Goal: Task Accomplishment & Management: Use online tool/utility

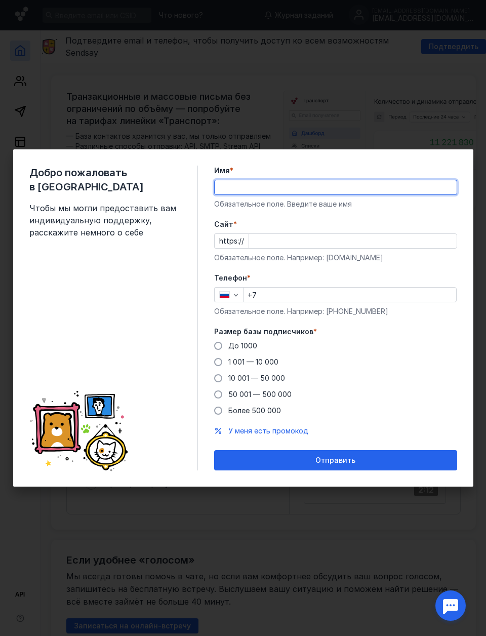
click at [293, 190] on input "Имя *" at bounding box center [336, 187] width 242 height 14
click at [398, 180] on div at bounding box center [335, 187] width 243 height 15
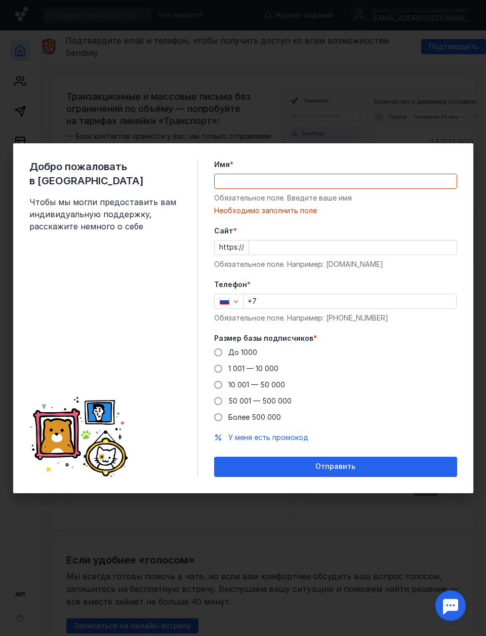
click at [410, 181] on input "Имя *" at bounding box center [336, 181] width 242 height 14
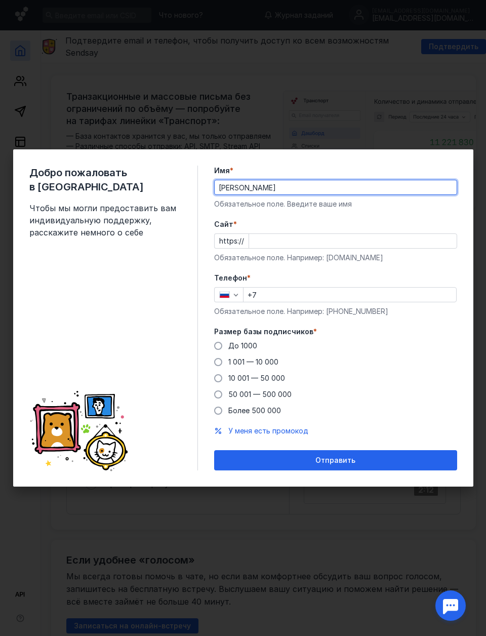
type input "[PERSON_NAME]"
click at [248, 348] on span "До 1000" at bounding box center [242, 345] width 29 height 9
click at [0, 0] on input "До 1000" at bounding box center [0, 0] width 0 height 0
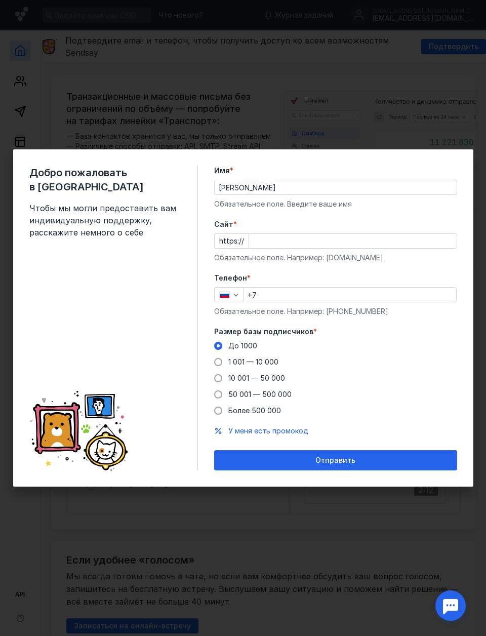
click at [356, 460] on div "Отправить" at bounding box center [335, 460] width 233 height 9
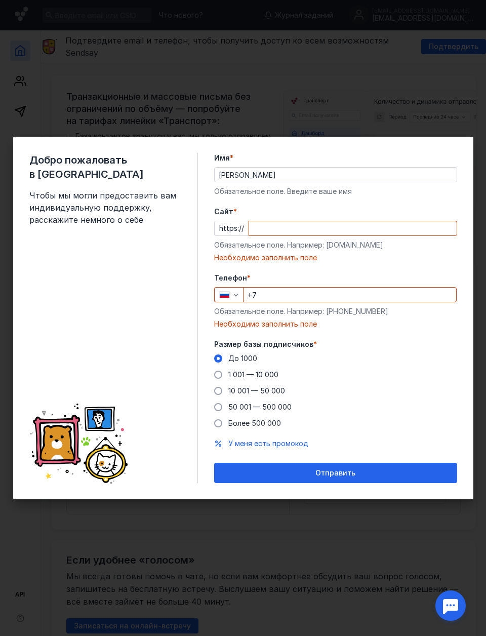
click at [421, 227] on input "Cайт *" at bounding box center [353, 228] width 208 height 14
click at [380, 296] on input "+7" at bounding box center [350, 295] width 213 height 14
click at [388, 225] on input "Cайт *" at bounding box center [353, 228] width 208 height 14
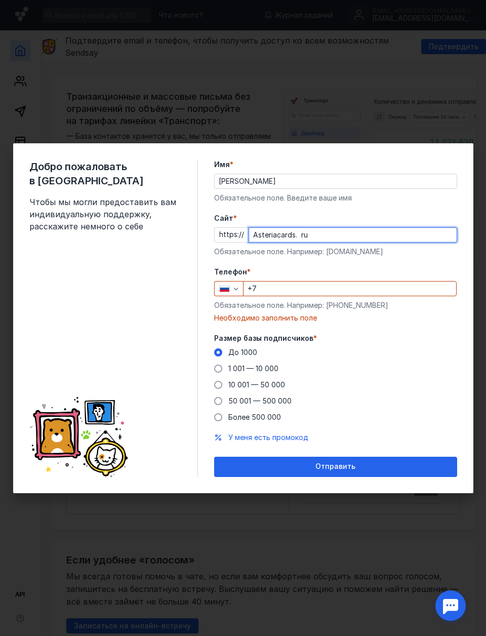
click at [302, 238] on input "Asteriacards. ru" at bounding box center [353, 235] width 208 height 14
type input "[DOMAIN_NAME]"
click at [329, 282] on input "+7" at bounding box center [350, 289] width 213 height 14
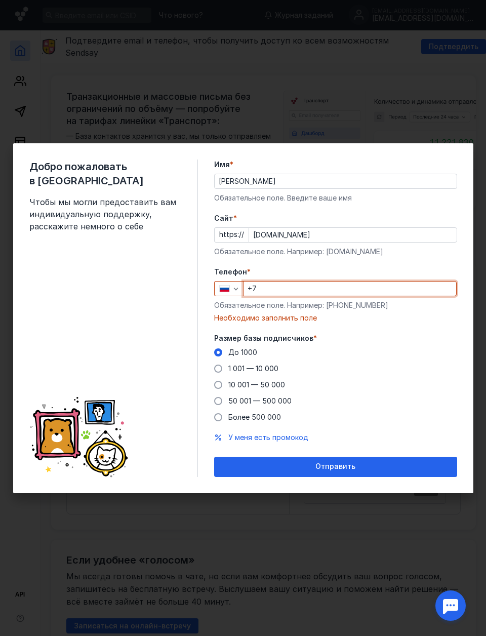
click at [310, 290] on input "+7" at bounding box center [350, 289] width 213 height 14
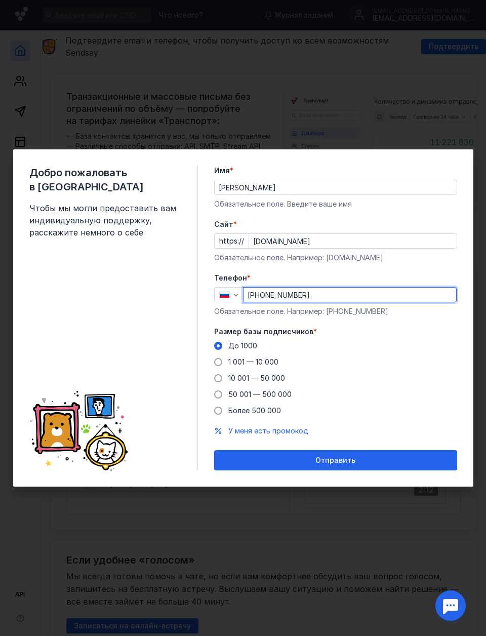
type input "[PHONE_NUMBER]"
click at [338, 465] on span "Отправить" at bounding box center [336, 460] width 40 height 9
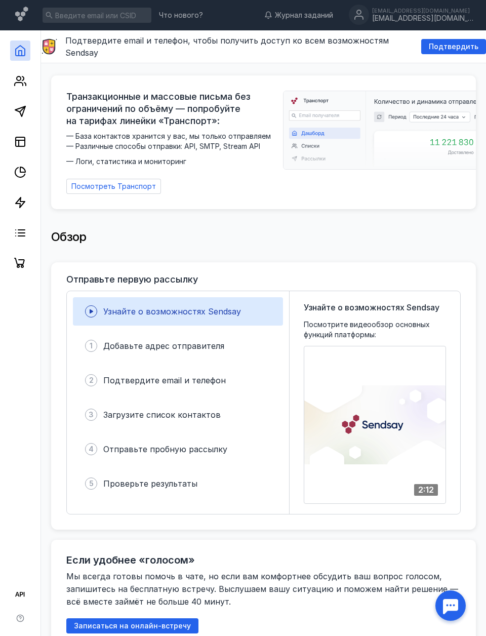
click at [21, 113] on polygon at bounding box center [20, 111] width 10 height 10
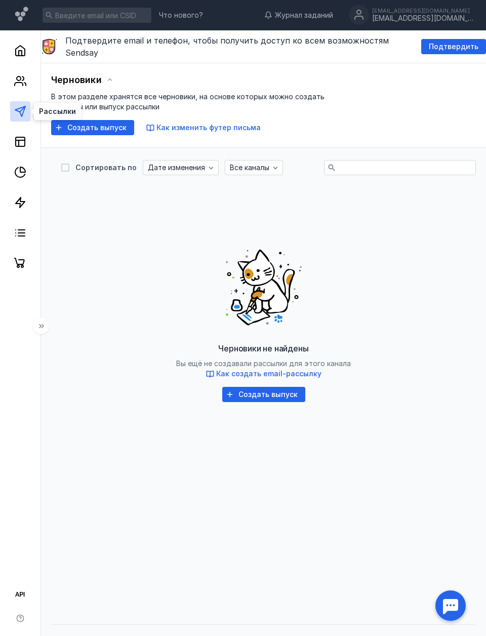
click at [282, 391] on span "Создать выпуск" at bounding box center [268, 395] width 59 height 9
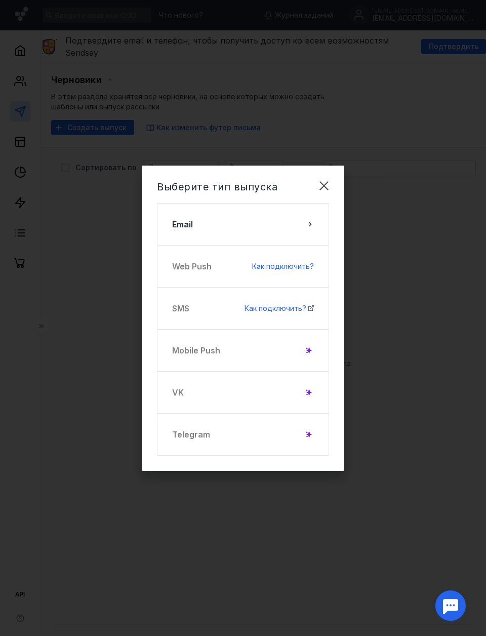
click at [307, 230] on button "Email" at bounding box center [243, 224] width 172 height 43
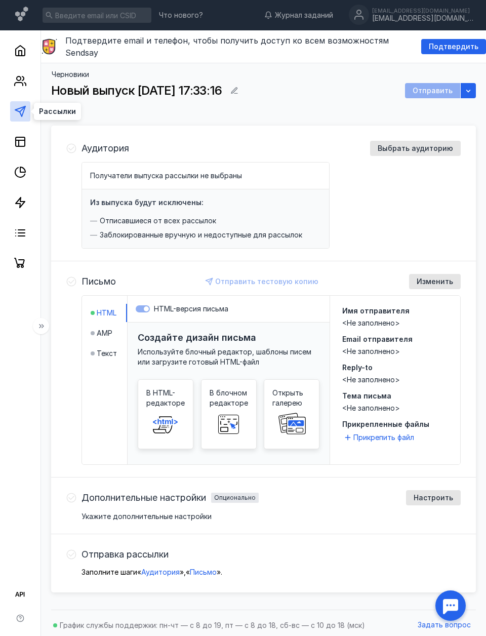
click at [18, 112] on icon at bounding box center [20, 111] width 12 height 12
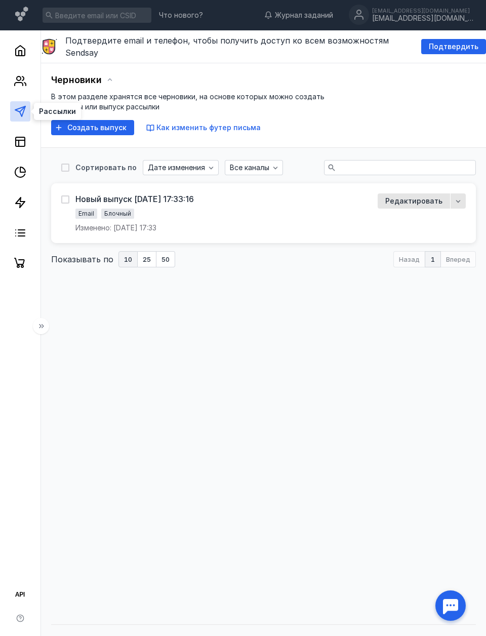
click at [119, 124] on span "Создать выпуск" at bounding box center [96, 128] width 59 height 9
click at [399, 196] on span "Редактировать" at bounding box center [413, 201] width 57 height 10
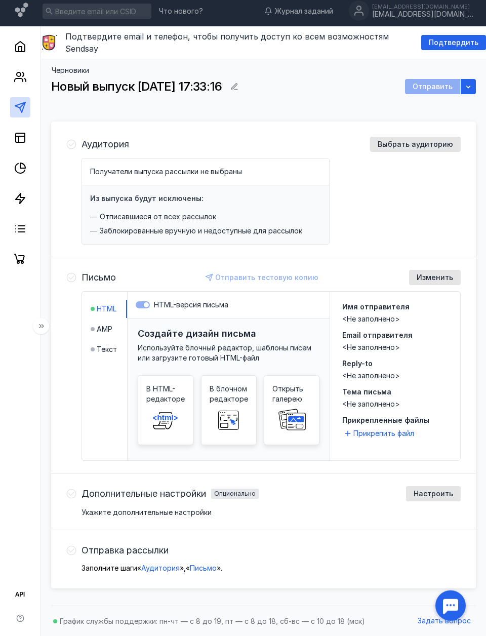
scroll to position [37, 0]
click at [110, 344] on span "Текст" at bounding box center [107, 349] width 20 height 10
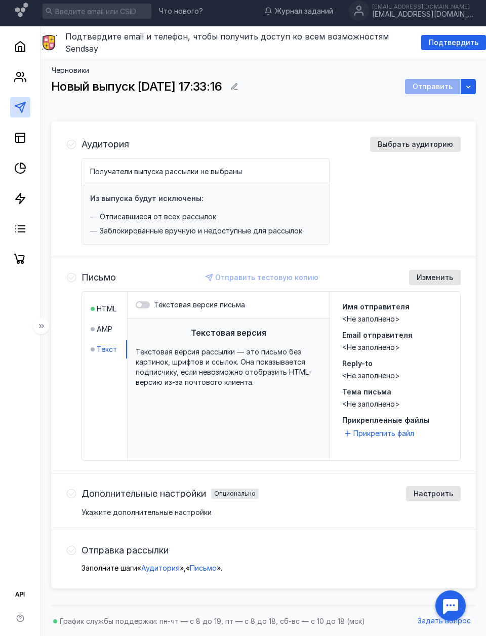
click at [112, 304] on span "HTML" at bounding box center [107, 309] width 20 height 10
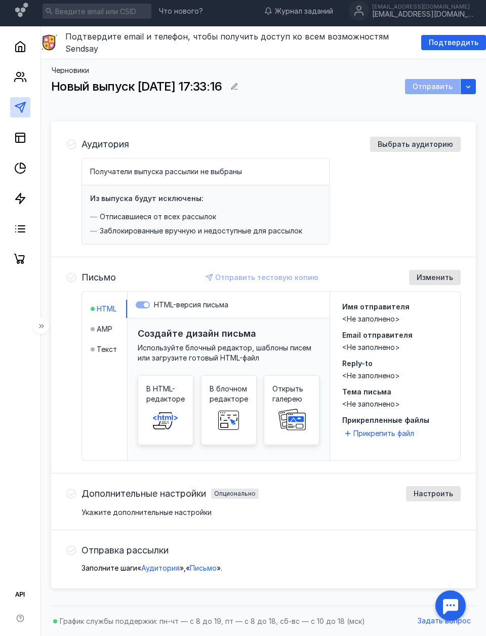
click at [238, 404] on span at bounding box center [229, 420] width 32 height 32
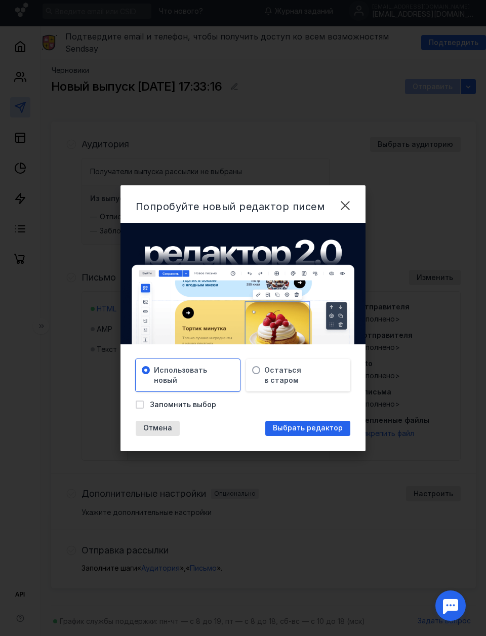
click at [288, 380] on span "Остаться в старом" at bounding box center [282, 375] width 37 height 20
click at [302, 428] on span "Выбрать редактор" at bounding box center [308, 428] width 70 height 9
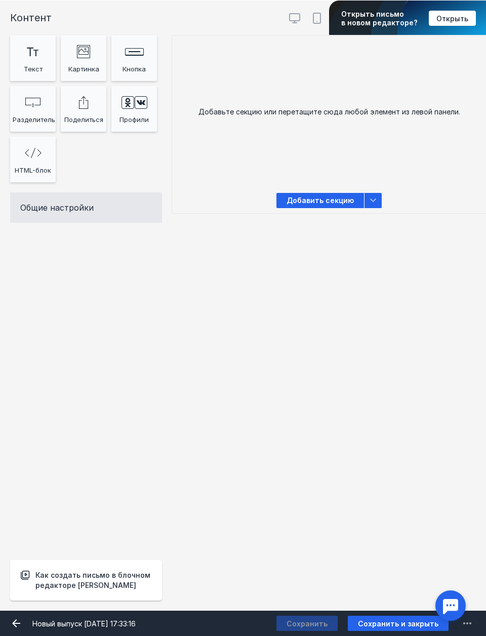
scroll to position [38, 0]
click at [36, 69] on div "Текст" at bounding box center [33, 68] width 41 height 15
click at [324, 201] on span "Добавить секцию" at bounding box center [321, 200] width 88 height 15
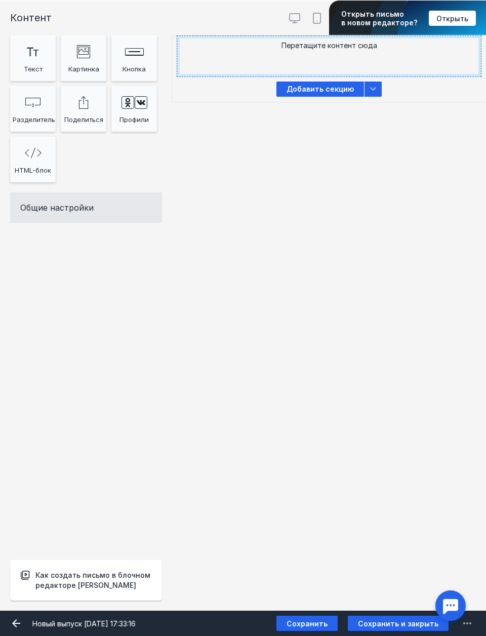
click at [39, 63] on div "Текст" at bounding box center [33, 68] width 41 height 15
click at [395, 68] on div "Перетащите контент сюда" at bounding box center [329, 56] width 304 height 41
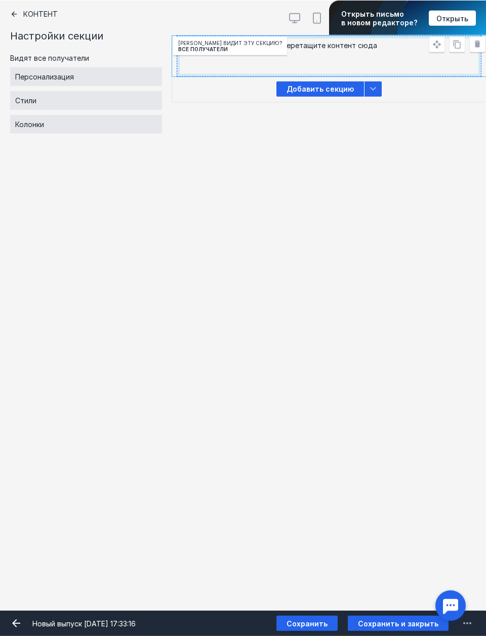
click at [17, 16] on icon at bounding box center [14, 14] width 8 height 8
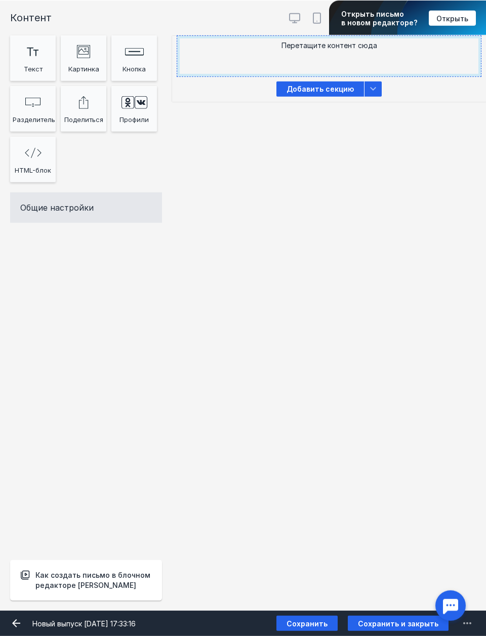
click at [33, 61] on div "Текст" at bounding box center [33, 68] width 41 height 15
click at [405, 54] on div "Перетащите контент сюда" at bounding box center [329, 56] width 304 height 41
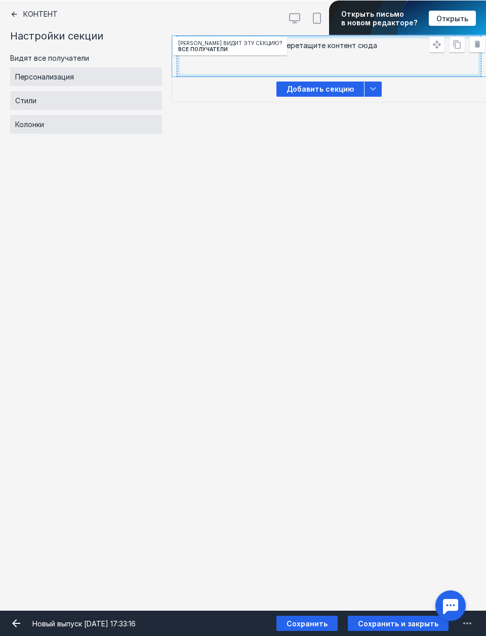
click at [377, 57] on div "Перетащите контент сюда" at bounding box center [329, 56] width 304 height 41
click at [399, 54] on div "Перетащите контент сюда" at bounding box center [329, 56] width 304 height 41
click at [14, 17] on icon at bounding box center [14, 14] width 8 height 8
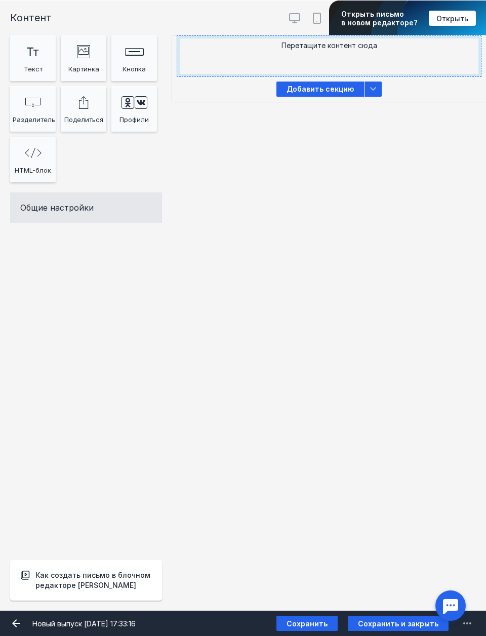
click at [135, 56] on div "Rectangle 623 Created with Sketch." at bounding box center [134, 51] width 41 height 20
click at [402, 55] on div "Перетащите контент сюда" at bounding box center [329, 56] width 304 height 41
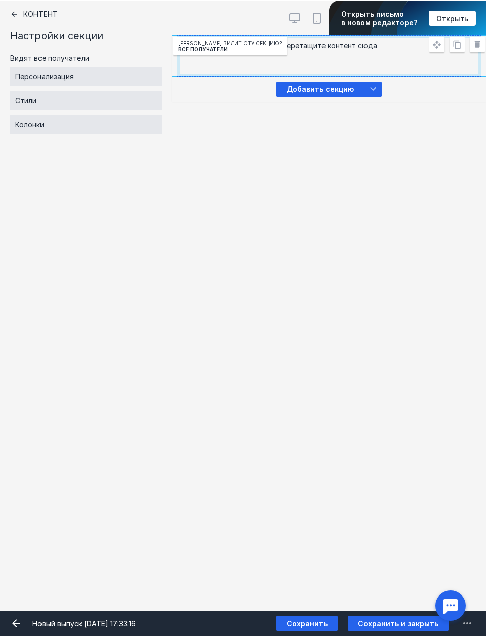
click at [135, 79] on div "Персонализация" at bounding box center [86, 76] width 152 height 19
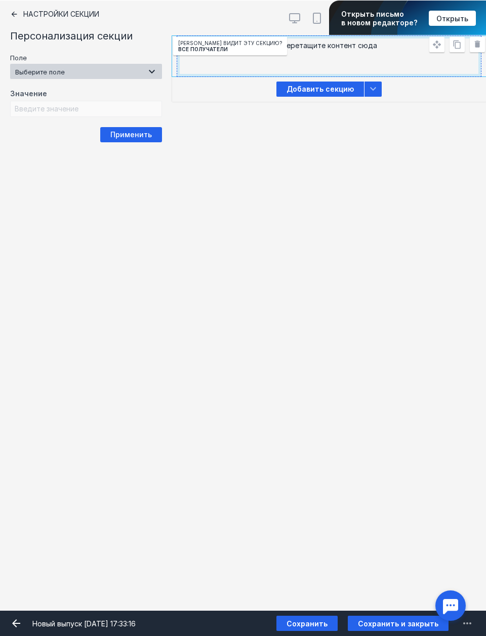
click at [137, 107] on div "Значение" at bounding box center [86, 103] width 152 height 28
click at [153, 72] on icon at bounding box center [152, 72] width 6 height 4
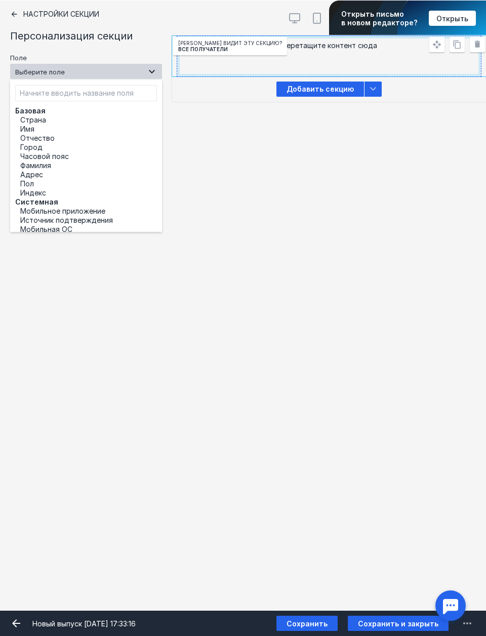
click at [255, 168] on div "Контент Тт Copy Created with Sketch. Текст image Created with Sketch. Картинка …" at bounding box center [243, 306] width 486 height 610
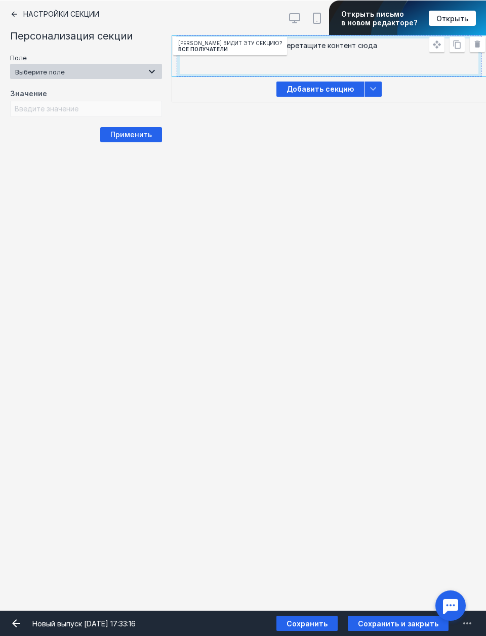
click at [363, 62] on div "Перетащите контент сюда" at bounding box center [329, 56] width 304 height 41
click at [476, 48] on icon at bounding box center [477, 44] width 9 height 9
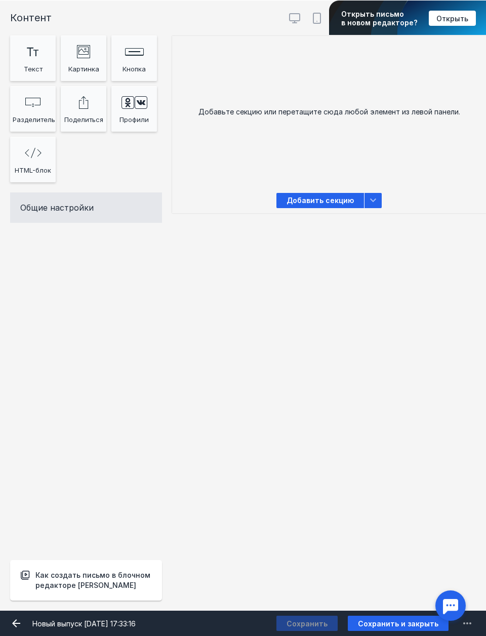
click at [87, 51] on icon "image Created with Sketch." at bounding box center [83, 51] width 13 height 13
click at [140, 66] on div "Кнопка" at bounding box center [134, 68] width 41 height 15
click at [250, 58] on div "Добавьте секцию или перетащите сюда любой элемент из левой панели." at bounding box center [329, 112] width 314 height 152
click at [44, 60] on div "Тт Copy Created with Sketch." at bounding box center [33, 51] width 41 height 20
click at [28, 51] on icon "Тт Copy Created with Sketch." at bounding box center [33, 51] width 12 height 9
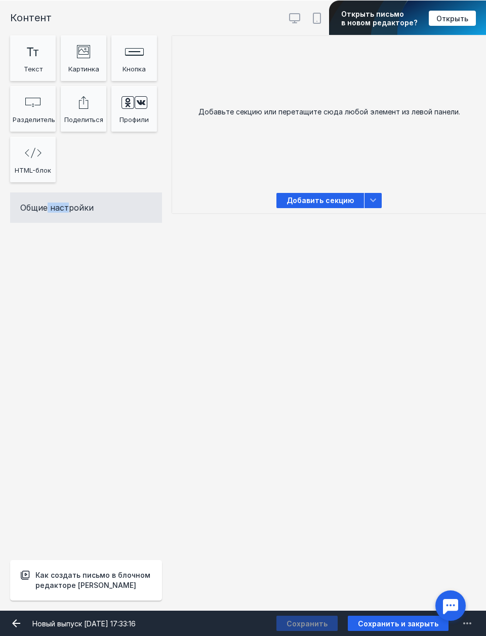
click at [204, 97] on div "Добавьте секцию или перетащите сюда любой элемент из левой панели." at bounding box center [329, 112] width 314 height 152
click at [32, 51] on icon "Тт Copy Created with Sketch." at bounding box center [33, 51] width 12 height 9
click at [38, 58] on div "Тт Copy Created with Sketch." at bounding box center [33, 51] width 41 height 20
click at [38, 69] on div "Текст" at bounding box center [33, 68] width 41 height 15
click at [76, 318] on div "Контент Тт Copy Created with Sketch. Текст image Created with Sketch. Картинка …" at bounding box center [86, 305] width 172 height 611
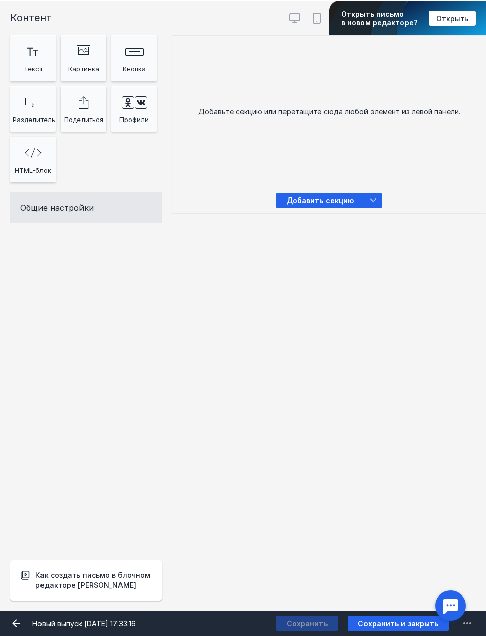
click at [66, 282] on div "Контент Тт Copy Created with Sketch. Текст image Created with Sketch. Картинка …" at bounding box center [86, 305] width 172 height 611
click at [145, 72] on div "Кнопка" at bounding box center [134, 68] width 41 height 15
click at [143, 75] on div "Кнопка" at bounding box center [134, 68] width 41 height 15
click at [142, 70] on div "Кнопка" at bounding box center [134, 68] width 41 height 15
click at [144, 71] on div "Кнопка" at bounding box center [134, 68] width 41 height 15
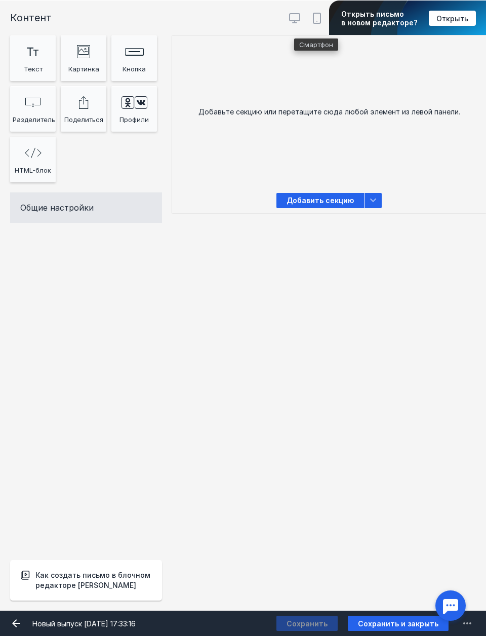
click at [311, 15] on icon at bounding box center [317, 18] width 12 height 12
click at [311, 12] on input "radio" at bounding box center [309, 9] width 7 height 7
radio input "true"
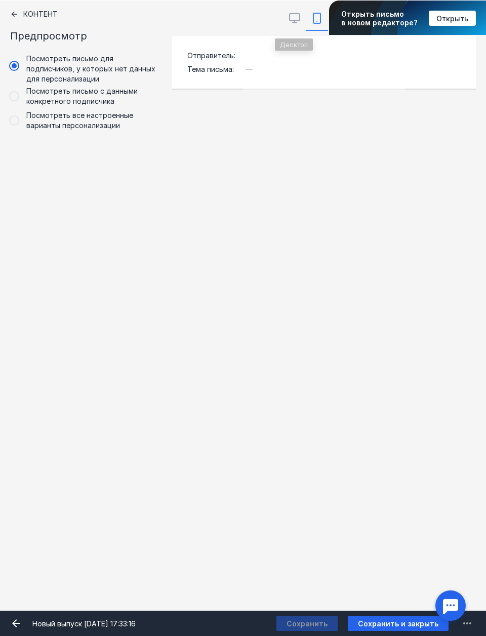
click at [294, 24] on icon at bounding box center [295, 18] width 12 height 12
click at [290, 12] on input "radio" at bounding box center [287, 9] width 7 height 7
radio input "true"
click at [329, 24] on span at bounding box center [339, 18] width 22 height 25
click at [329, 12] on input "radio" at bounding box center [331, 9] width 7 height 7
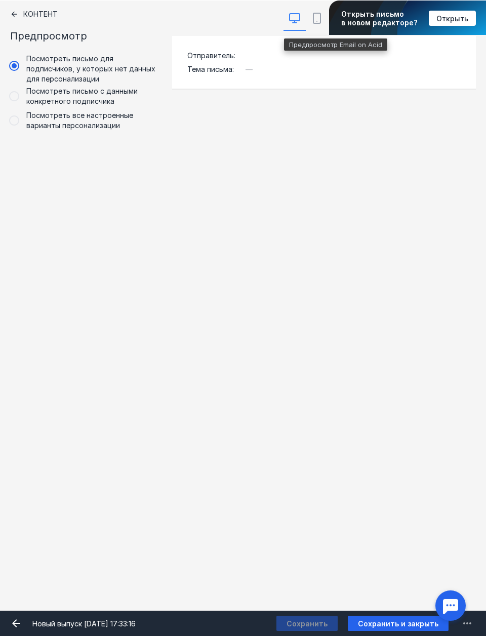
radio input "true"
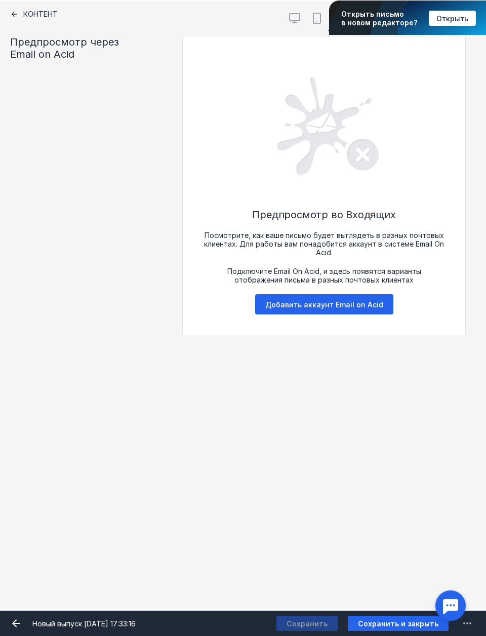
click at [10, 19] on div "Контент Предпросмотр через Email on Acid" at bounding box center [86, 305] width 172 height 611
click at [16, 18] on icon at bounding box center [14, 14] width 8 height 8
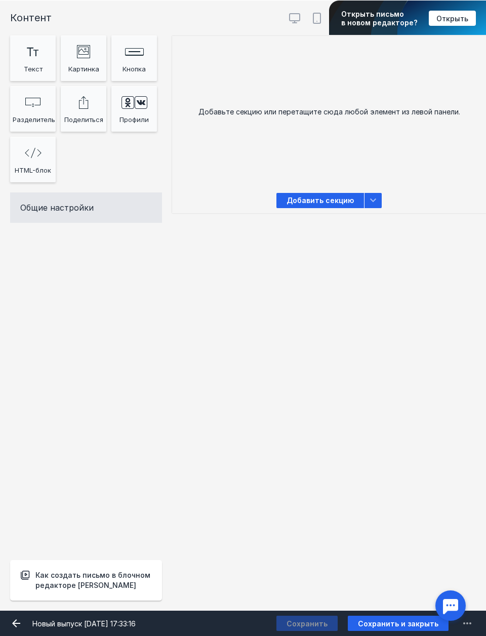
click at [47, 115] on div "Разделитель" at bounding box center [33, 119] width 41 height 15
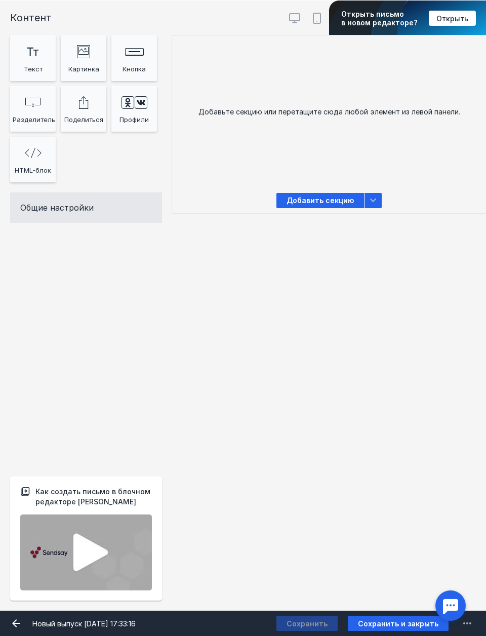
click at [91, 586] on img at bounding box center [86, 553] width 132 height 76
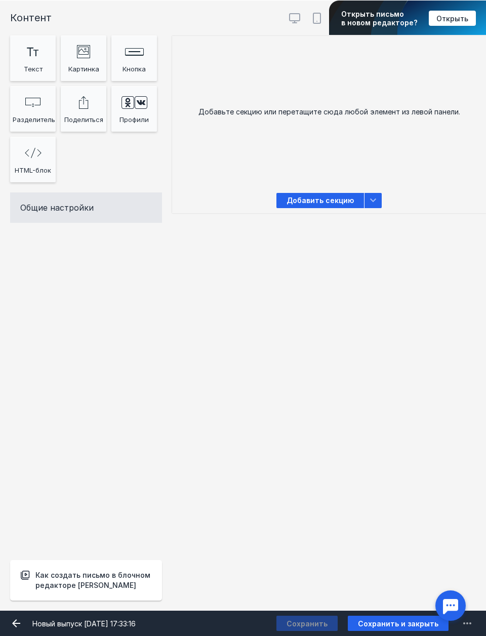
click at [378, 197] on icon at bounding box center [373, 200] width 12 height 12
click at [347, 203] on span "Добавить секцию" at bounding box center [321, 200] width 88 height 15
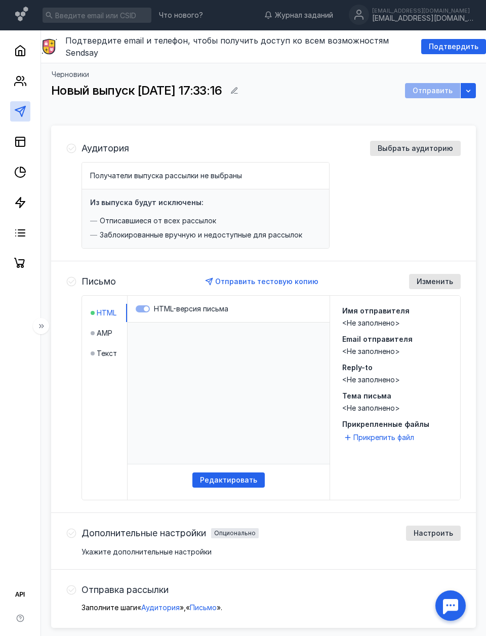
scroll to position [37, 0]
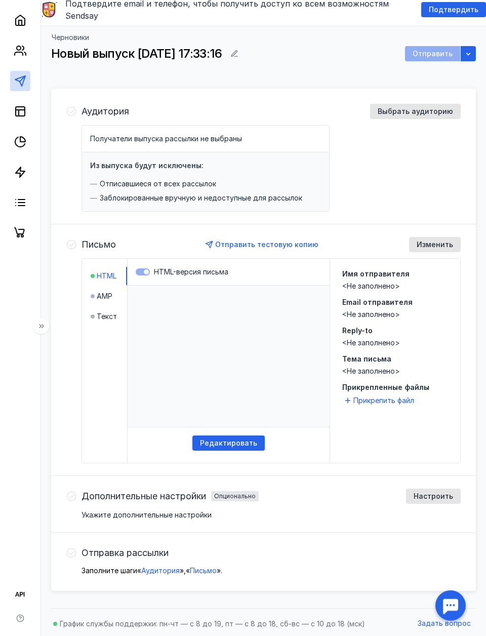
click at [107, 291] on span "AMP" at bounding box center [105, 296] width 16 height 10
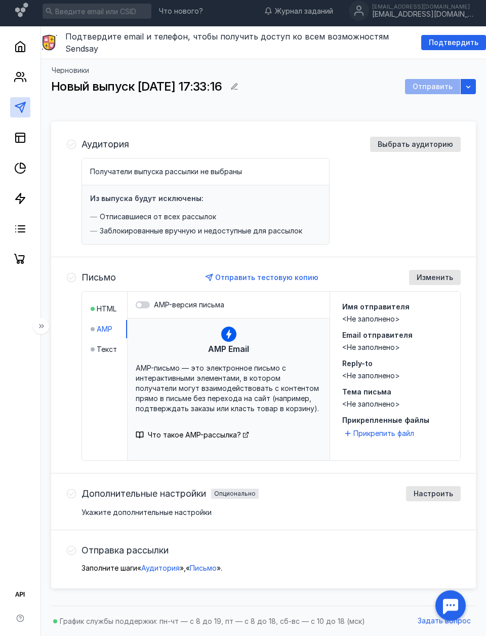
click at [115, 304] on span "HTML" at bounding box center [107, 309] width 20 height 10
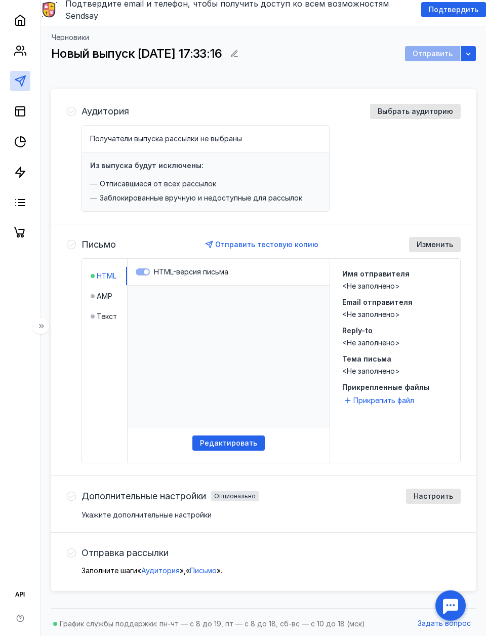
scroll to position [0, 0]
click at [112, 311] on span "Текст" at bounding box center [107, 316] width 20 height 10
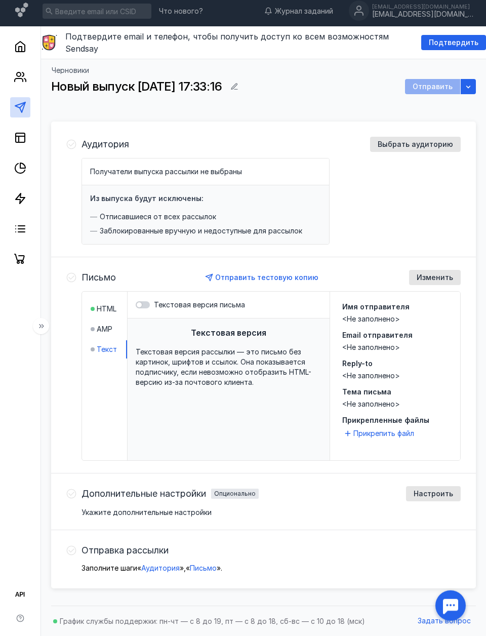
click at [112, 304] on span "HTML" at bounding box center [107, 309] width 20 height 10
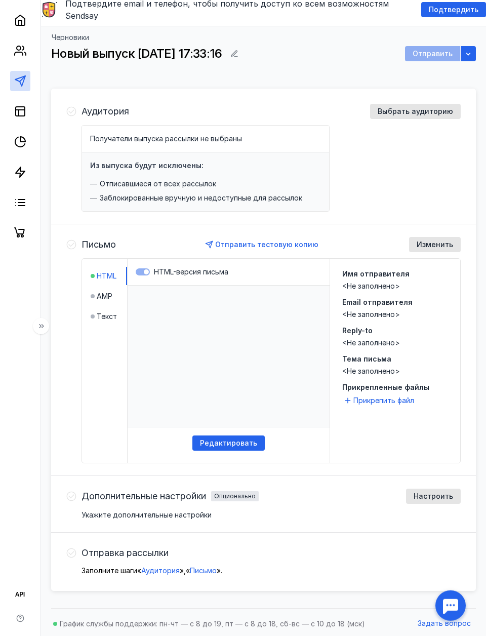
click at [252, 378] on html at bounding box center [229, 355] width 202 height 141
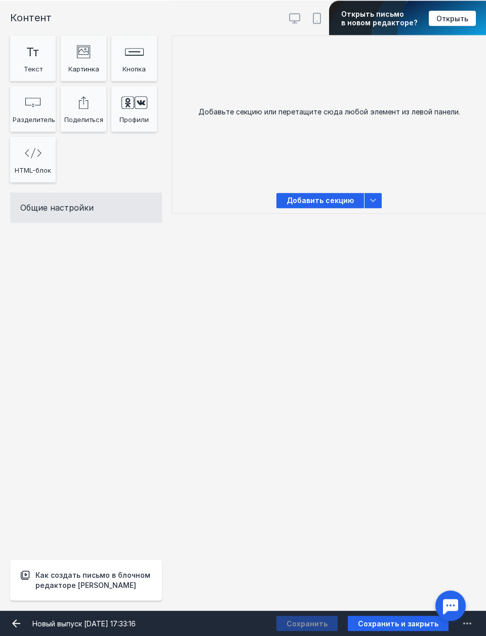
scroll to position [19, 0]
click at [228, 72] on div "Добавьте секцию или перетащите сюда любой элемент из левой панели." at bounding box center [329, 112] width 314 height 152
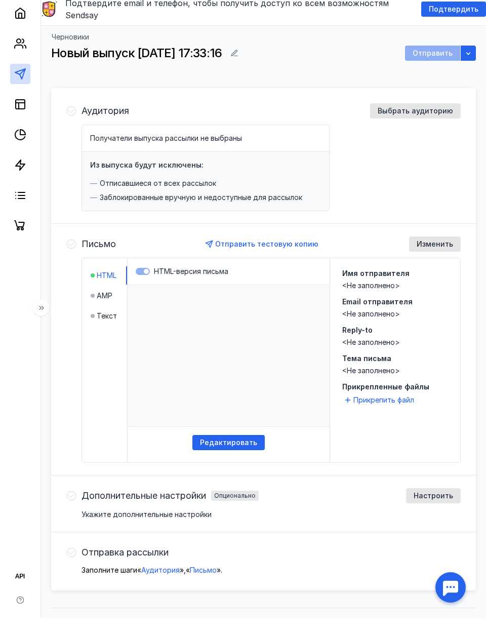
click at [442, 258] on span "Изменить" at bounding box center [435, 262] width 36 height 9
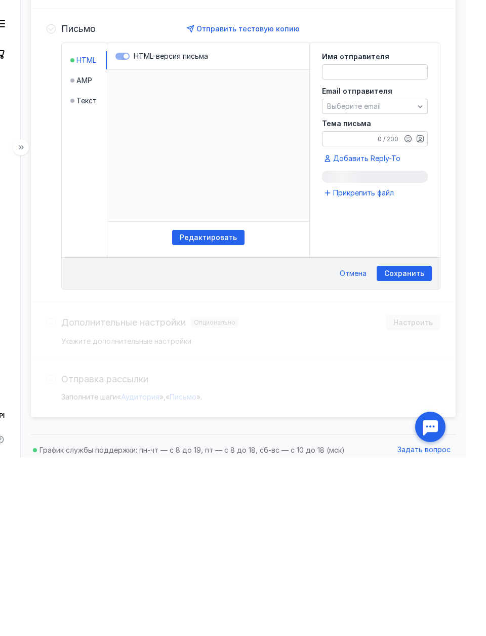
scroll to position [73, 0]
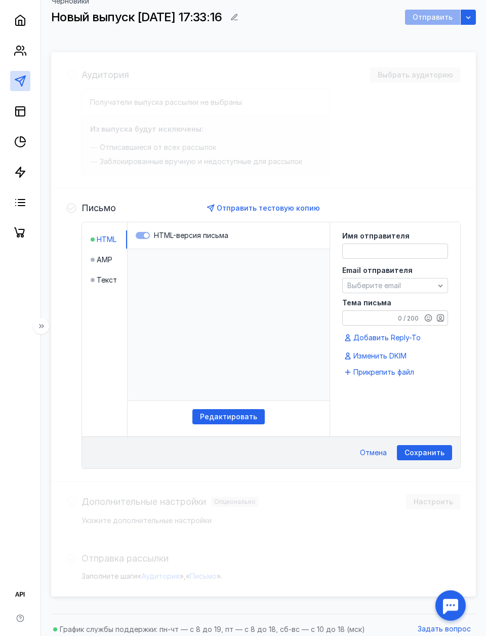
click at [106, 255] on span "AMP" at bounding box center [105, 260] width 16 height 10
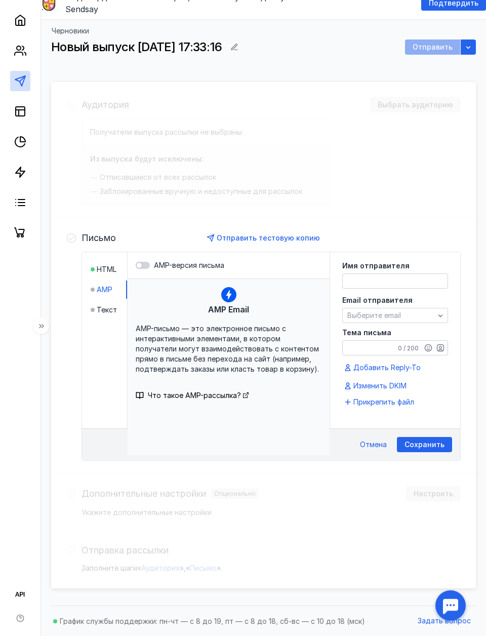
scroll to position [38, 0]
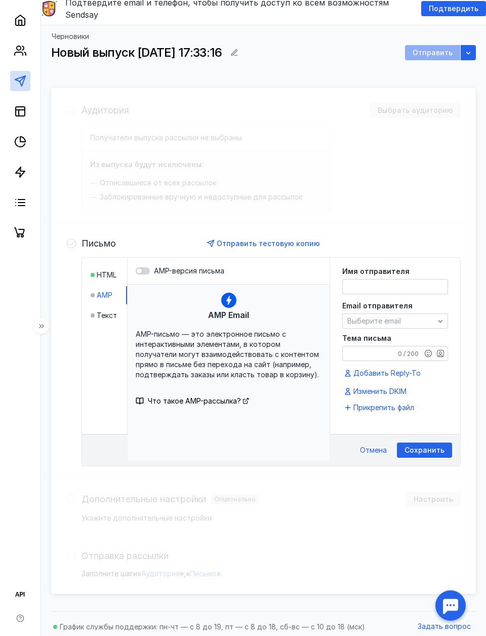
click at [105, 310] on span "Текст" at bounding box center [107, 315] width 20 height 10
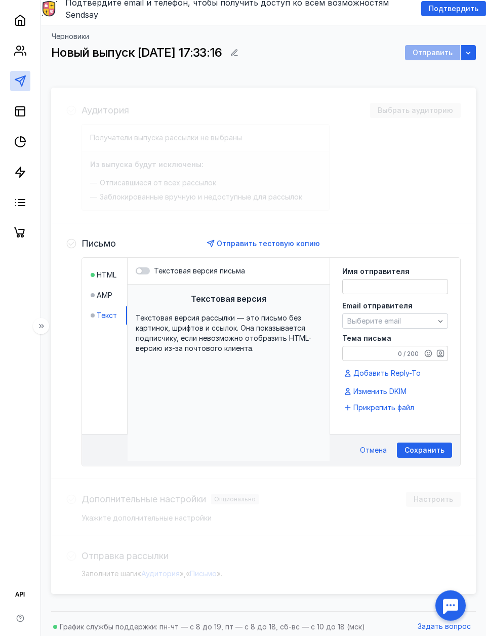
click at [109, 270] on span "HTML" at bounding box center [107, 275] width 20 height 10
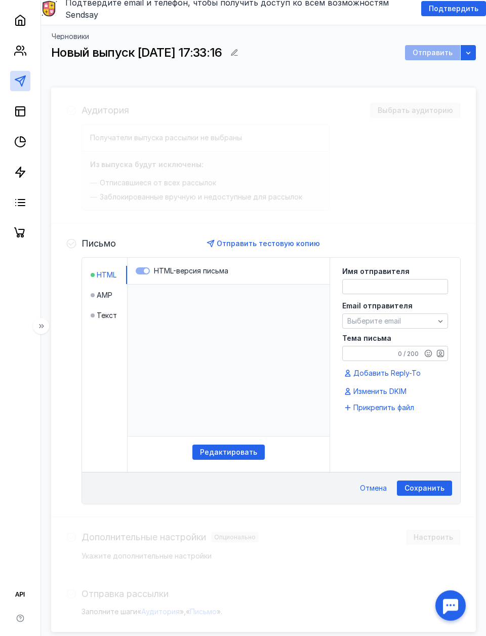
scroll to position [0, 0]
click at [458, 168] on div "Аудитория Выбрать аудиторию Получатели выпуска рассылки не выбраны Из выпуска б…" at bounding box center [263, 360] width 425 height 544
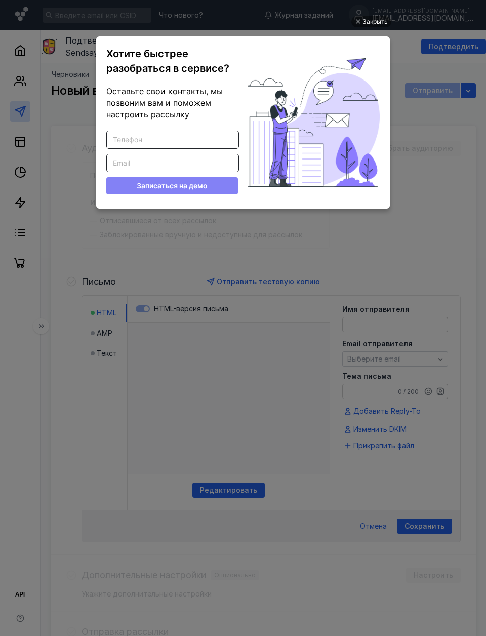
click at [33, 450] on ul "Закрыть Хотите быстрее разобраться в сервисе? Оставьте свои контакты, мы позвон…" at bounding box center [243, 319] width 486 height 636
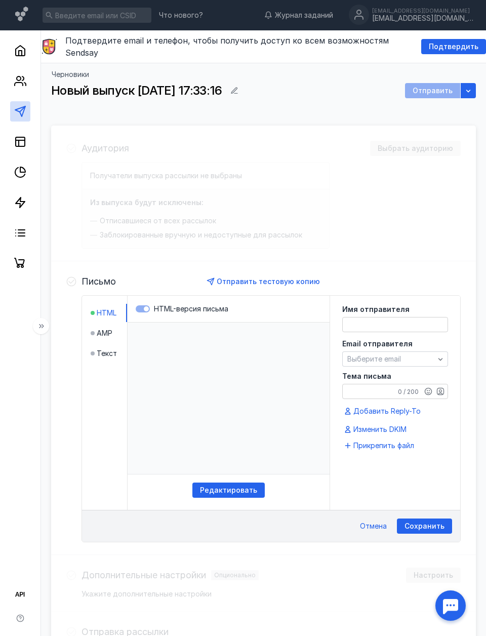
click at [244, 486] on span "Редактировать" at bounding box center [228, 490] width 57 height 9
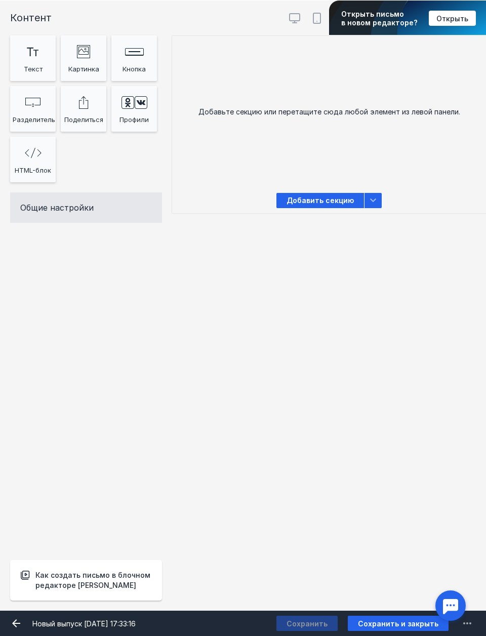
click at [39, 58] on div "Тт Copy Created with Sketch." at bounding box center [33, 51] width 41 height 20
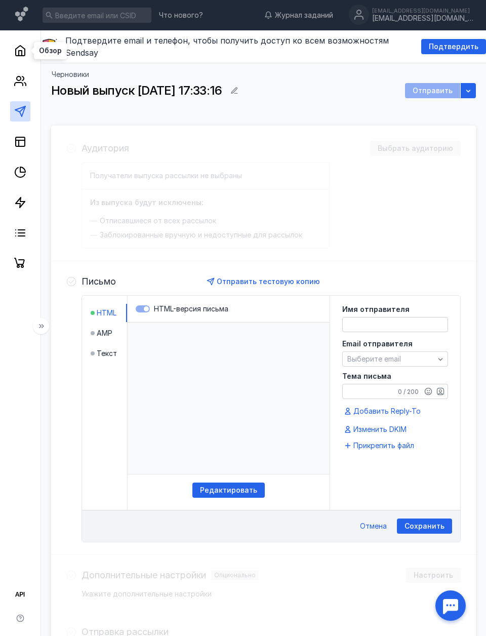
click at [23, 55] on icon at bounding box center [20, 51] width 9 height 10
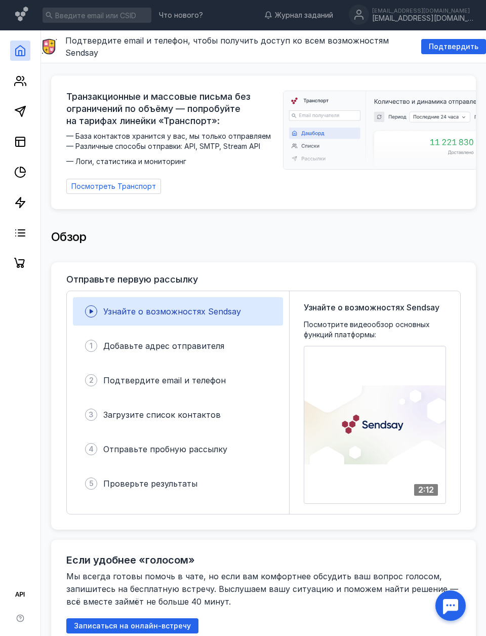
click at [22, 90] on link at bounding box center [20, 81] width 20 height 20
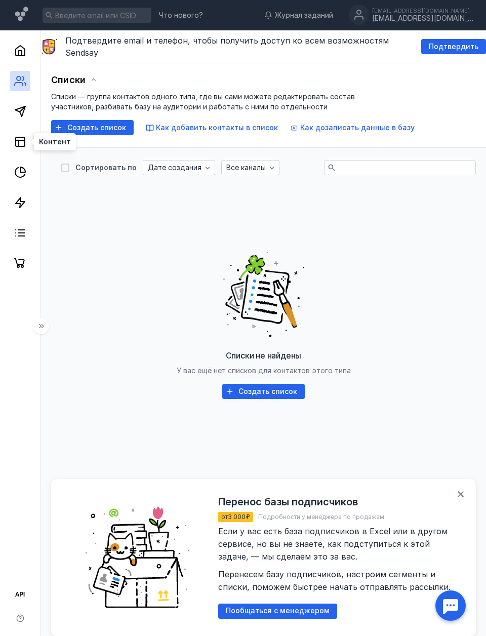
click at [23, 145] on icon at bounding box center [20, 142] width 12 height 12
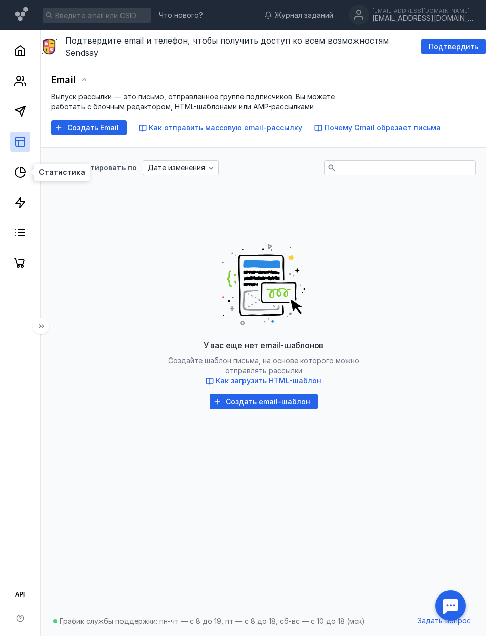
click at [25, 176] on icon at bounding box center [20, 172] width 12 height 12
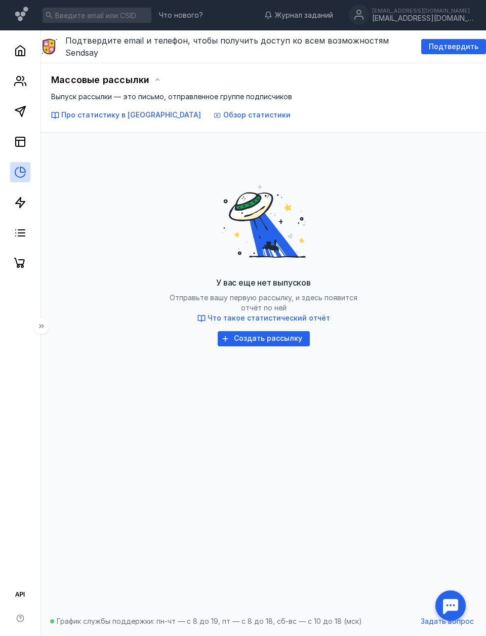
click at [20, 211] on link at bounding box center [20, 202] width 20 height 20
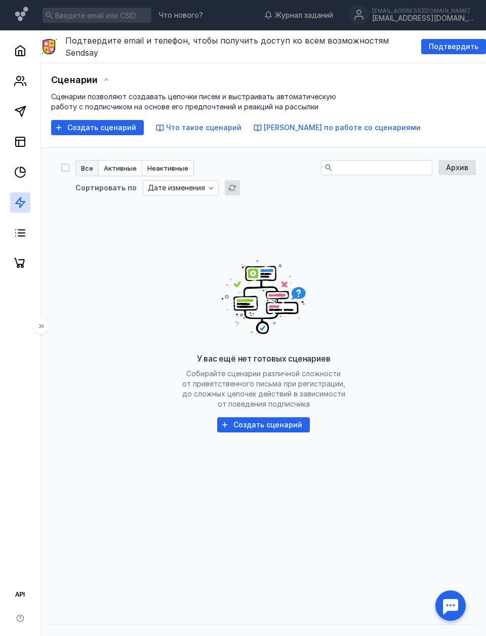
click at [24, 239] on link at bounding box center [20, 233] width 20 height 20
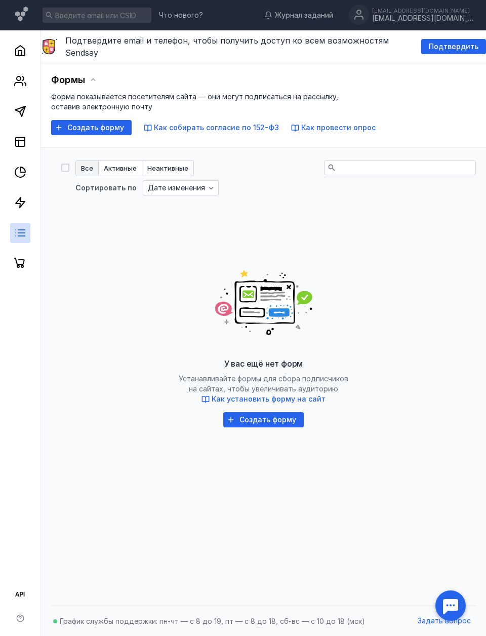
click at [22, 265] on icon at bounding box center [19, 263] width 11 height 10
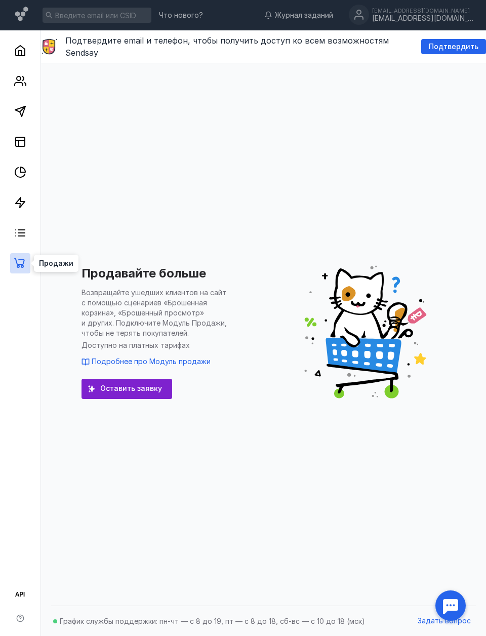
click at [22, 111] on icon at bounding box center [20, 111] width 12 height 12
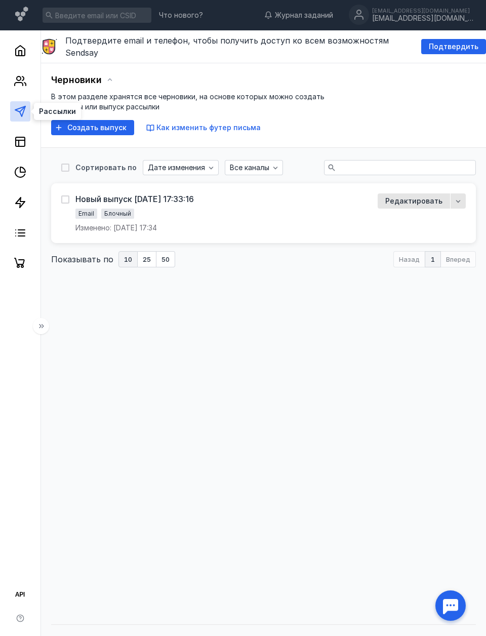
click at [453, 197] on div "button" at bounding box center [458, 201] width 10 height 10
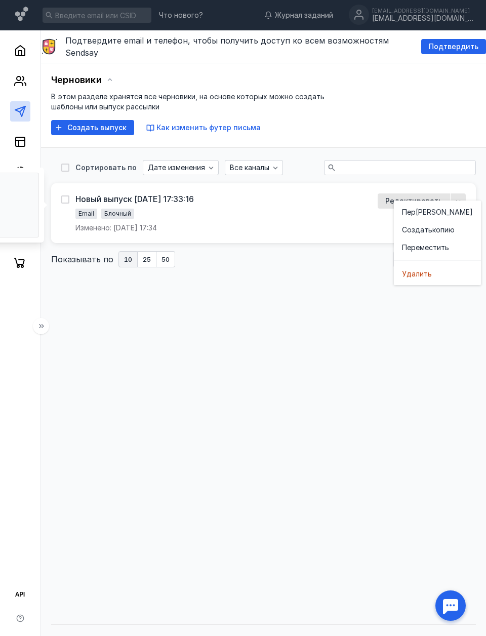
click at [411, 278] on span "Удал" at bounding box center [411, 274] width 18 height 10
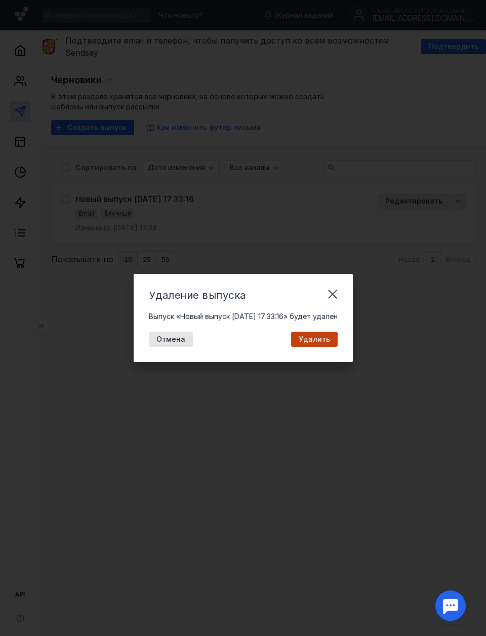
click at [330, 342] on span "Удалить" at bounding box center [314, 339] width 31 height 9
